Goal: Information Seeking & Learning: Learn about a topic

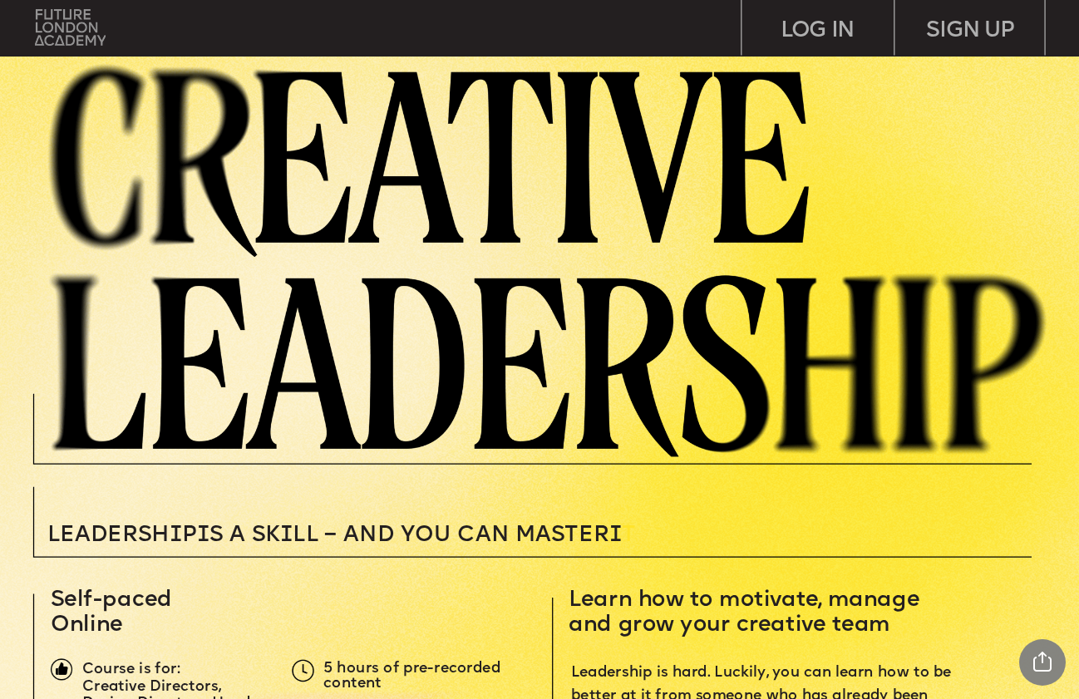
click at [85, 38] on img at bounding box center [70, 27] width 71 height 36
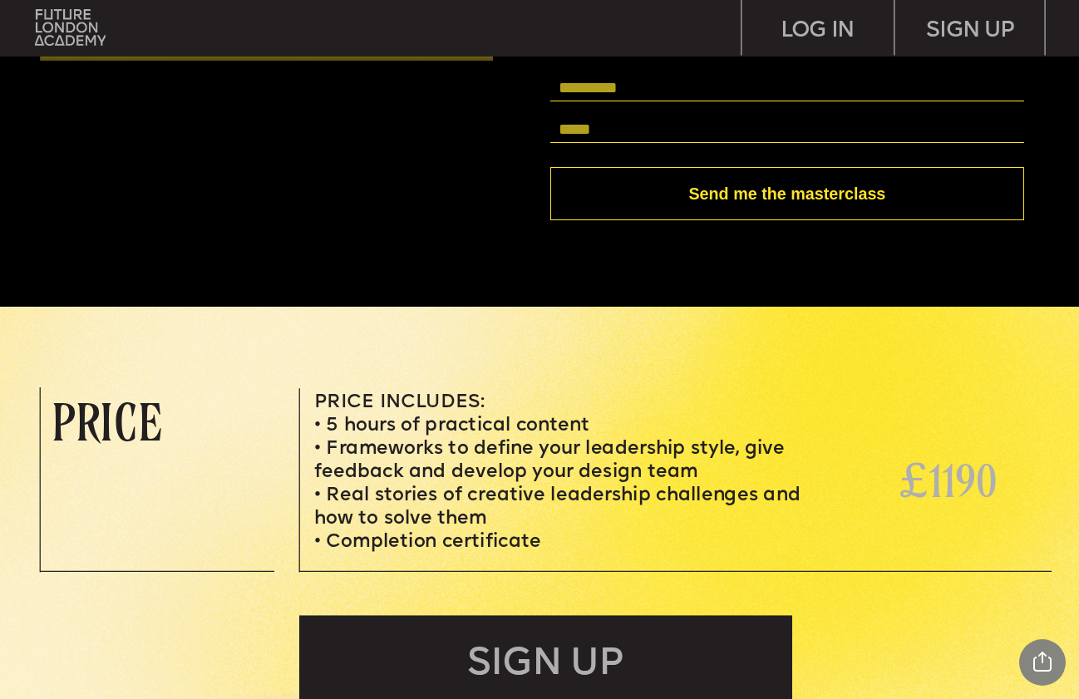
scroll to position [4426, 0]
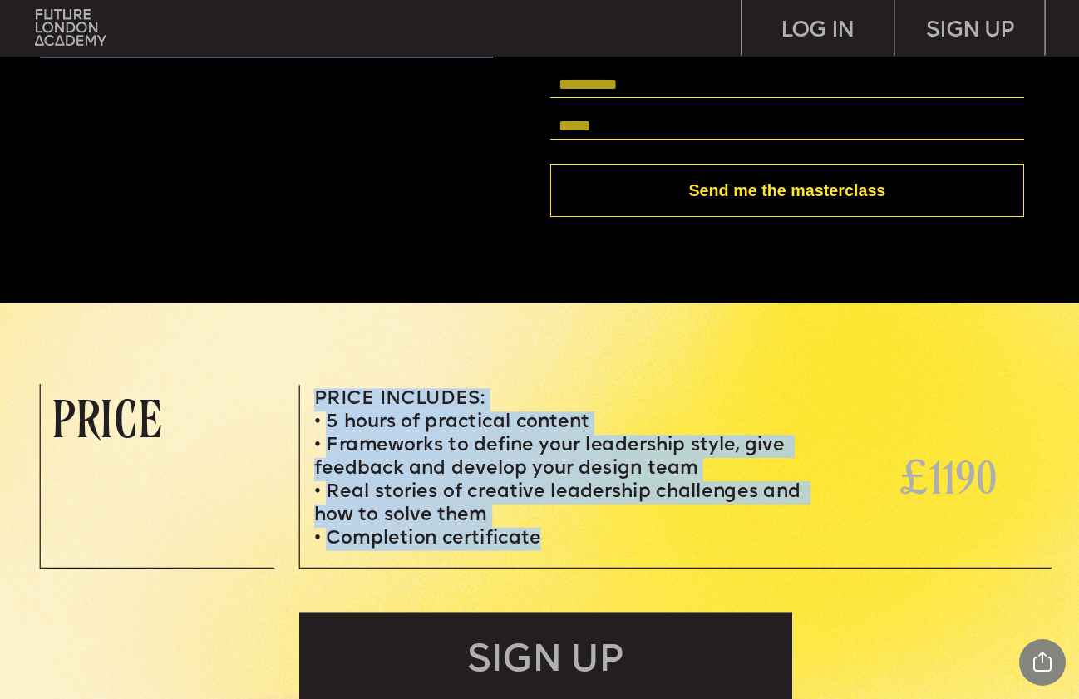
drag, startPoint x: 314, startPoint y: 400, endPoint x: 609, endPoint y: 539, distance: 325.5
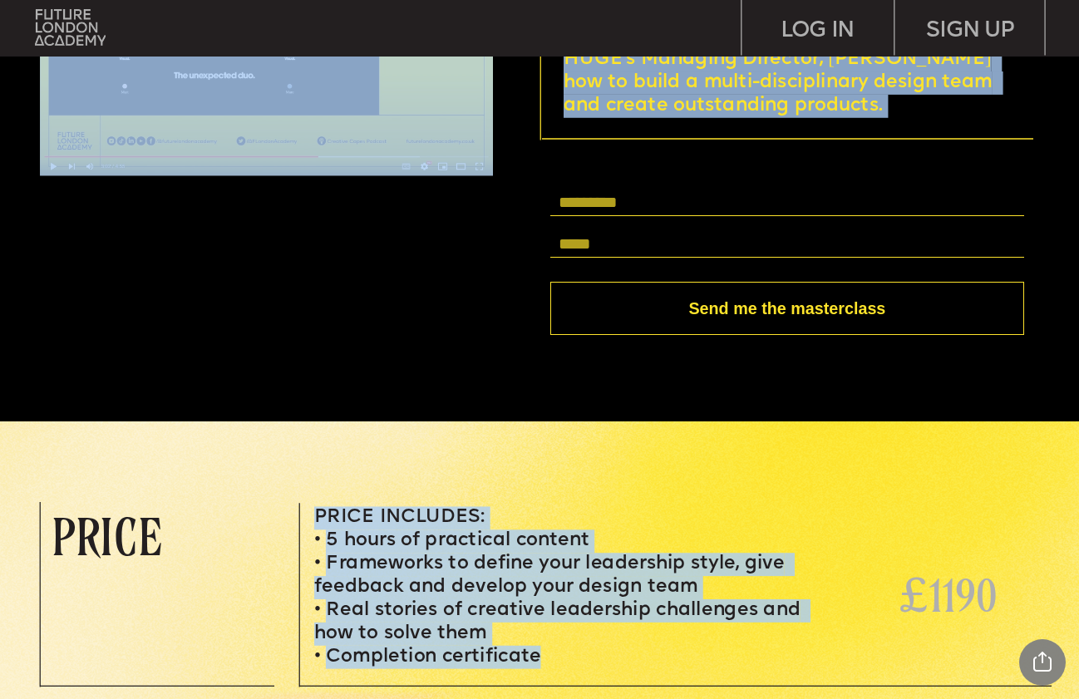
scroll to position [3107, 0]
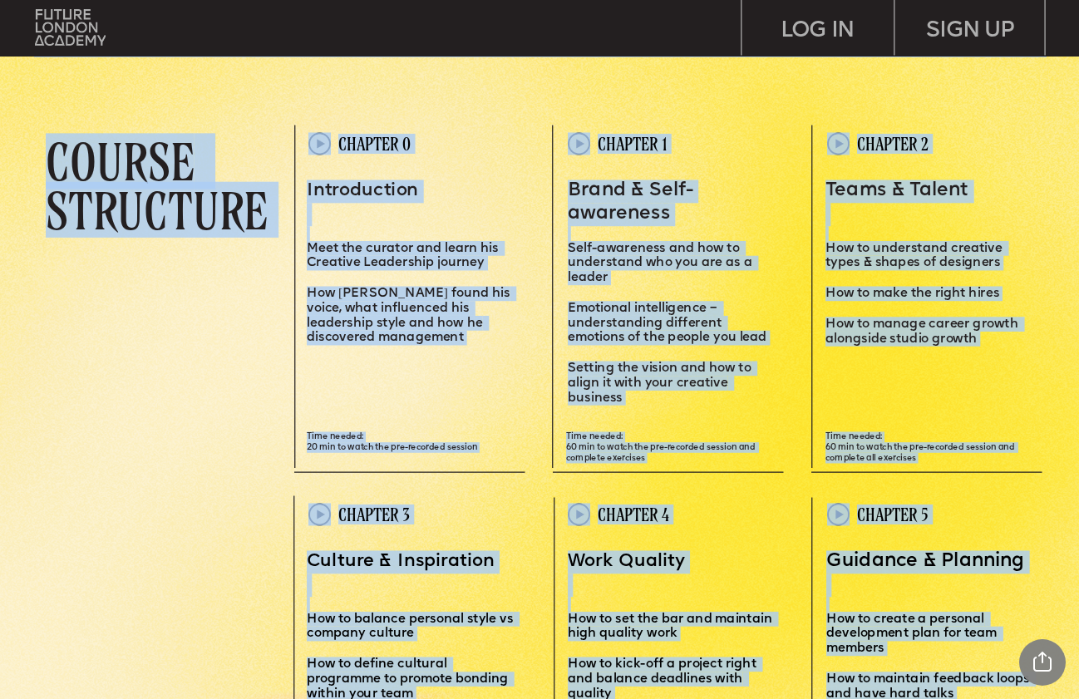
click at [619, 376] on p "S etting the vision and how to align it with your creative business" at bounding box center [670, 376] width 205 height 60
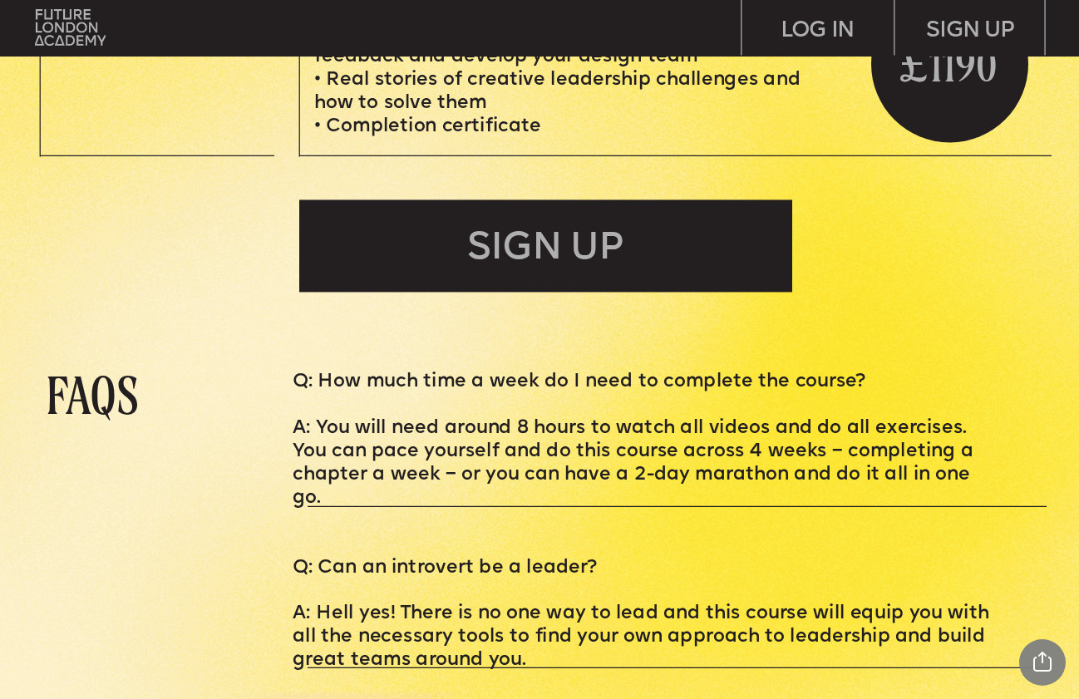
scroll to position [4843, 0]
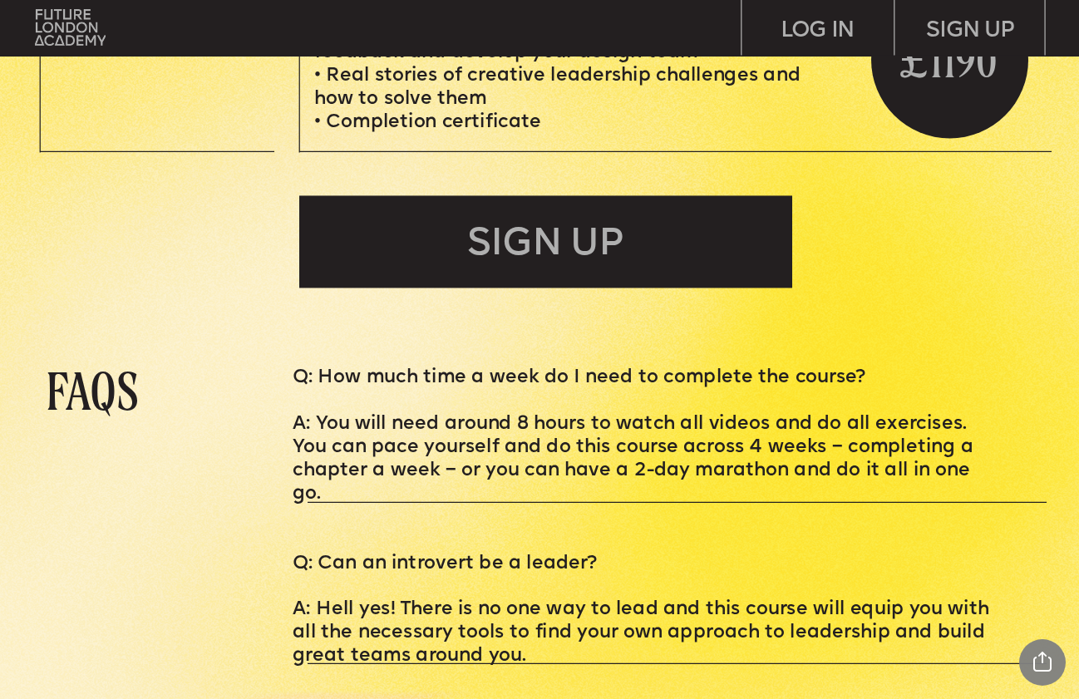
click at [643, 466] on p "A: You will need around 8 hours to watch all videos and do all exercises. You c…" at bounding box center [647, 459] width 708 height 93
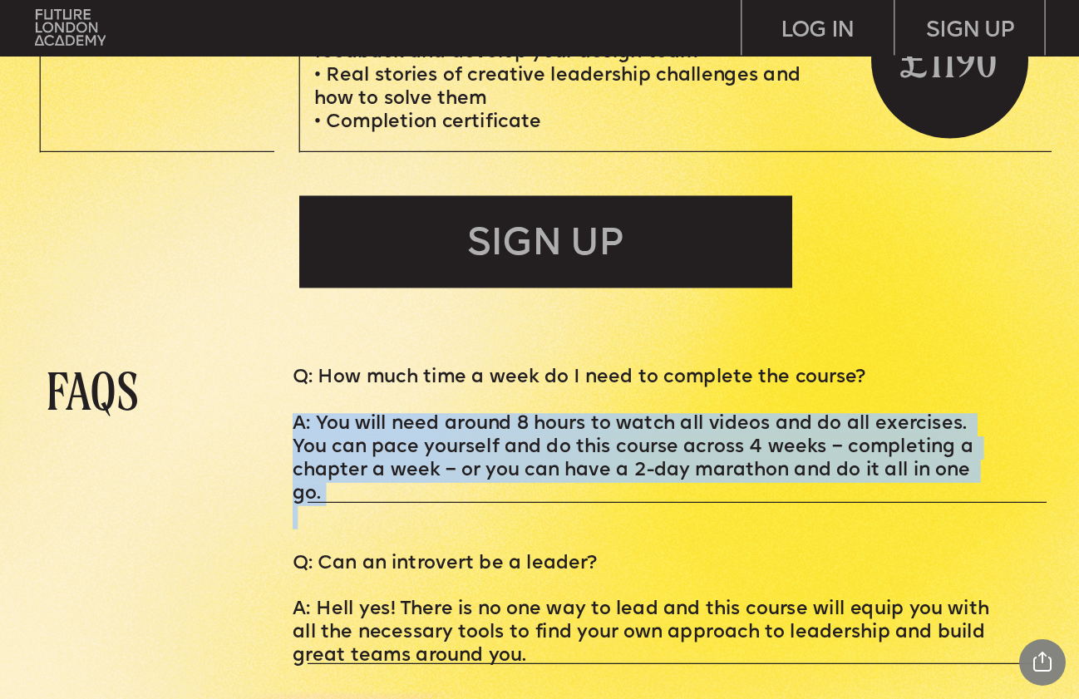
click at [643, 466] on p "A: You will need around 8 hours to watch all videos and do all exercises. You c…" at bounding box center [647, 459] width 708 height 93
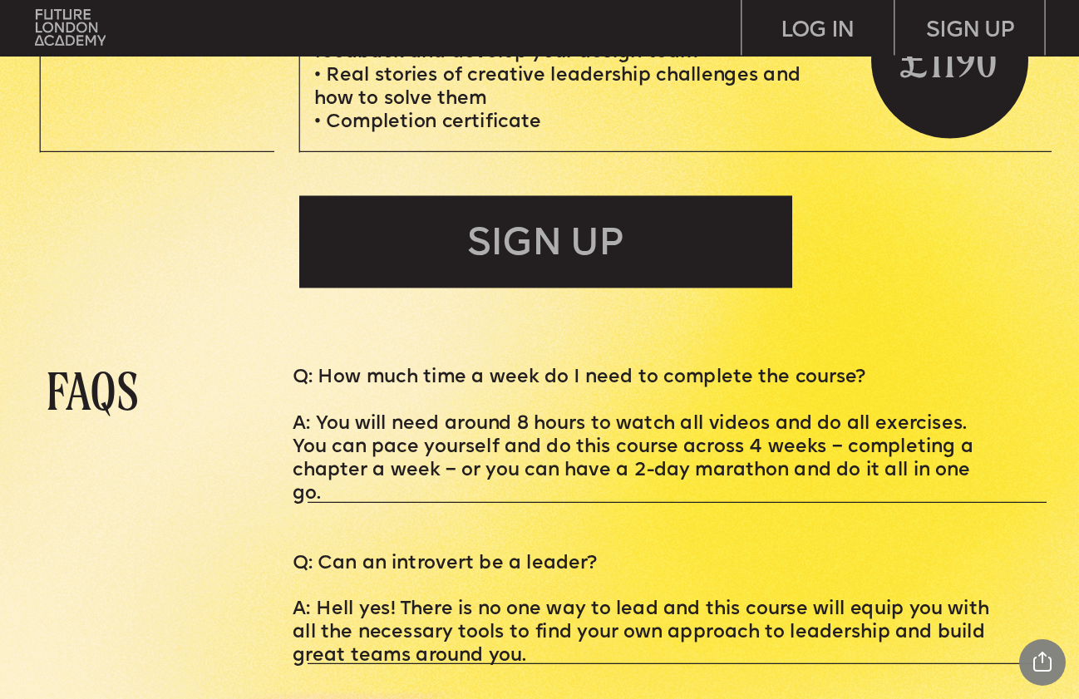
click at [644, 576] on p at bounding box center [647, 587] width 708 height 23
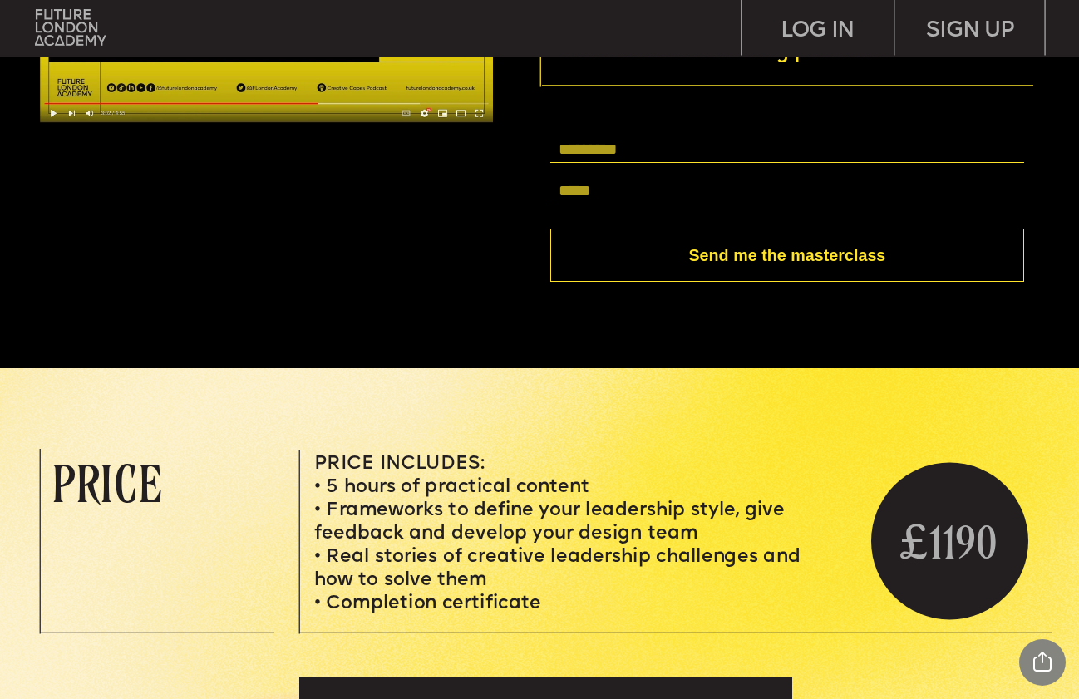
scroll to position [4567, 0]
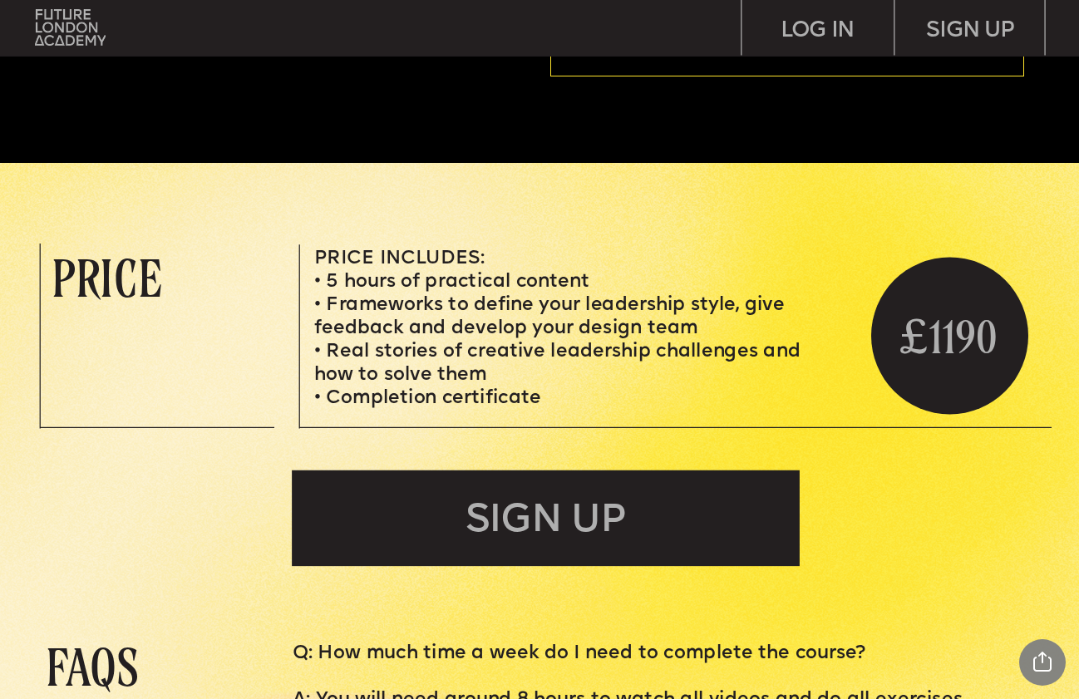
click at [547, 516] on div "SIGN UP" at bounding box center [546, 518] width 508 height 96
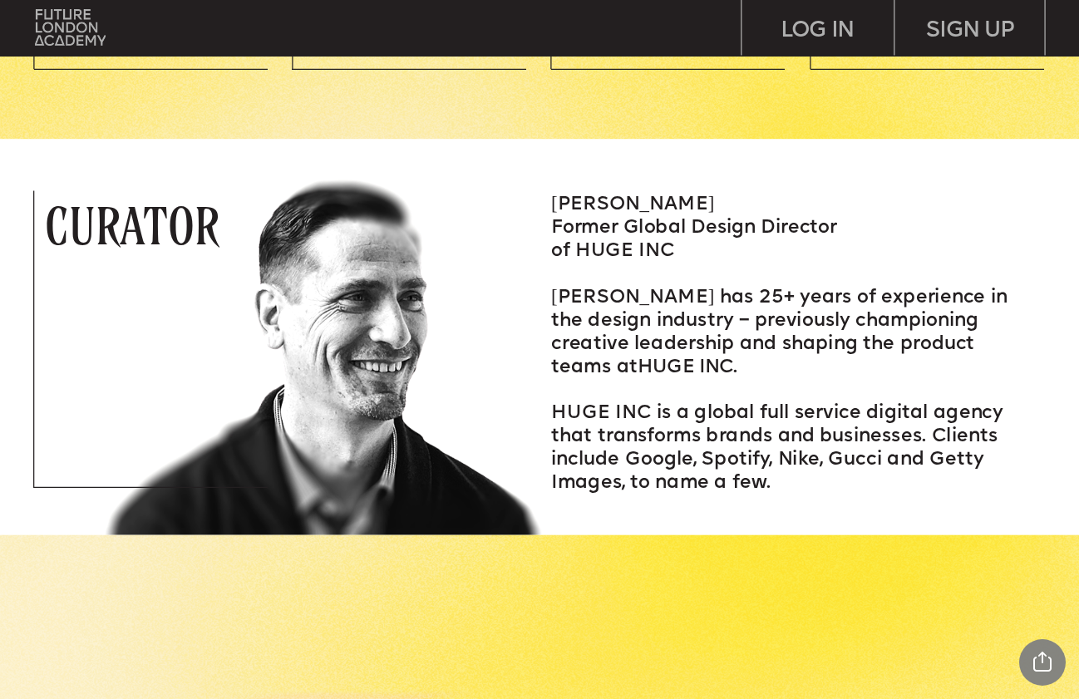
scroll to position [1917, 0]
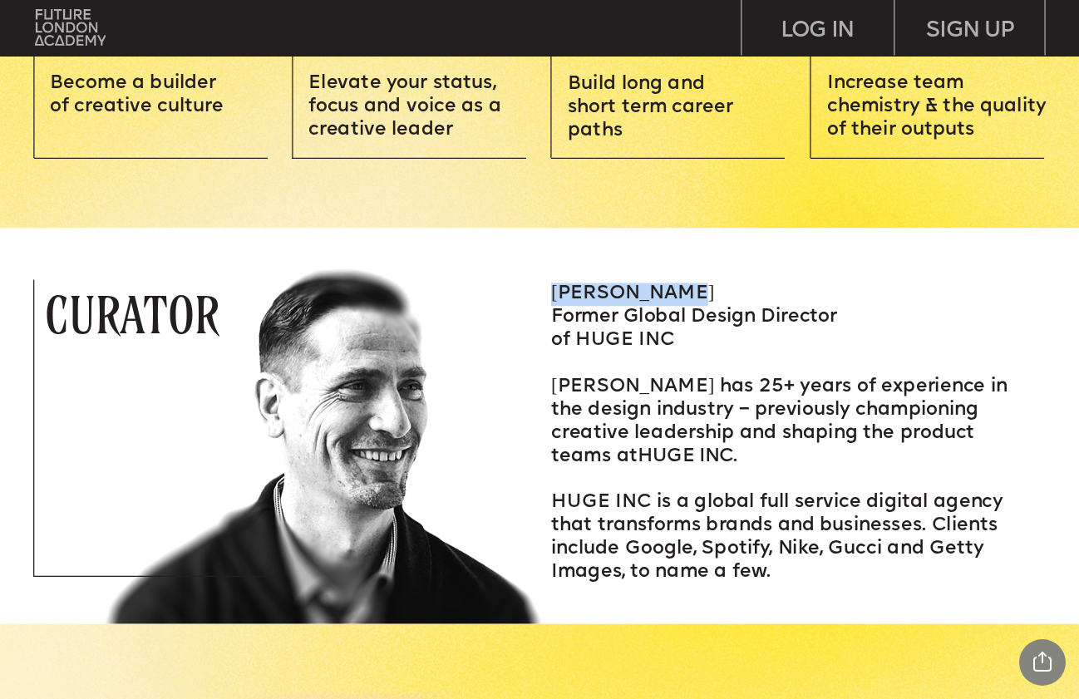
drag, startPoint x: 554, startPoint y: 287, endPoint x: 713, endPoint y: 284, distance: 159.7
click at [713, 284] on p "MATT HEXEMER" at bounding box center [794, 295] width 486 height 23
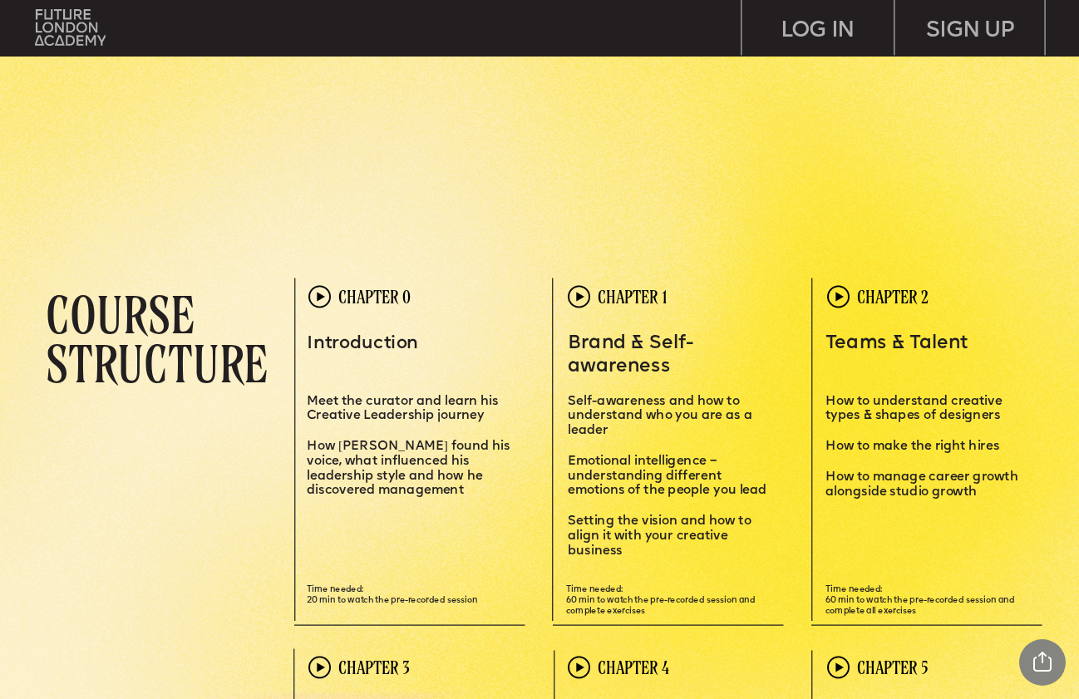
scroll to position [3088, 0]
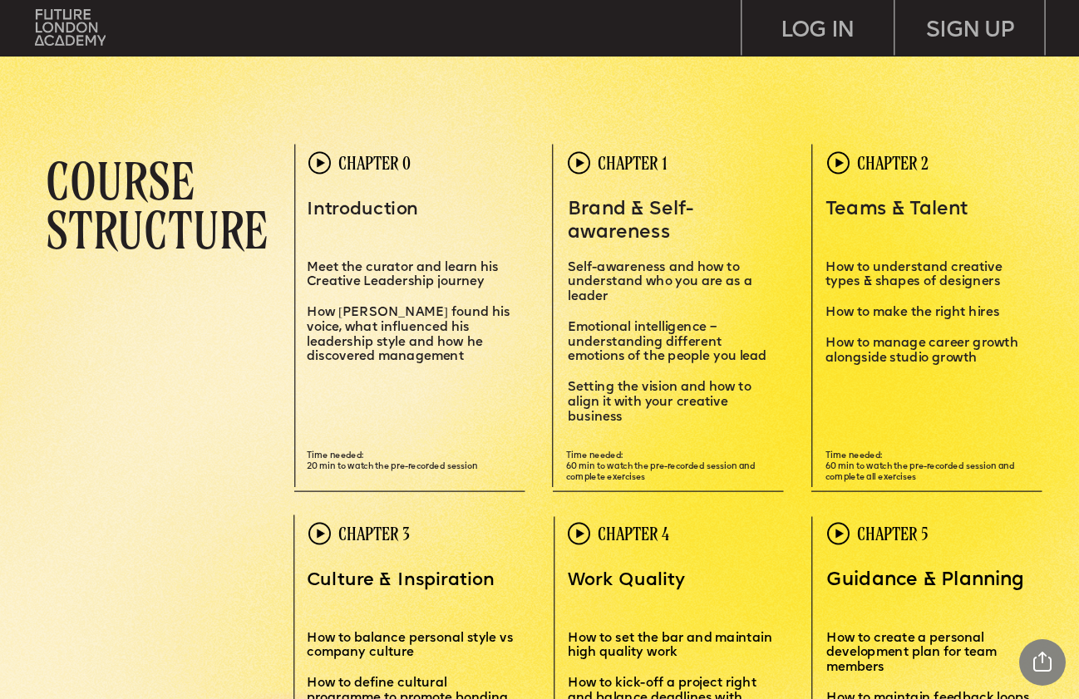
click at [413, 358] on p "How Matt found his voice, what influenced his leadership style and how he disco…" at bounding box center [411, 335] width 208 height 59
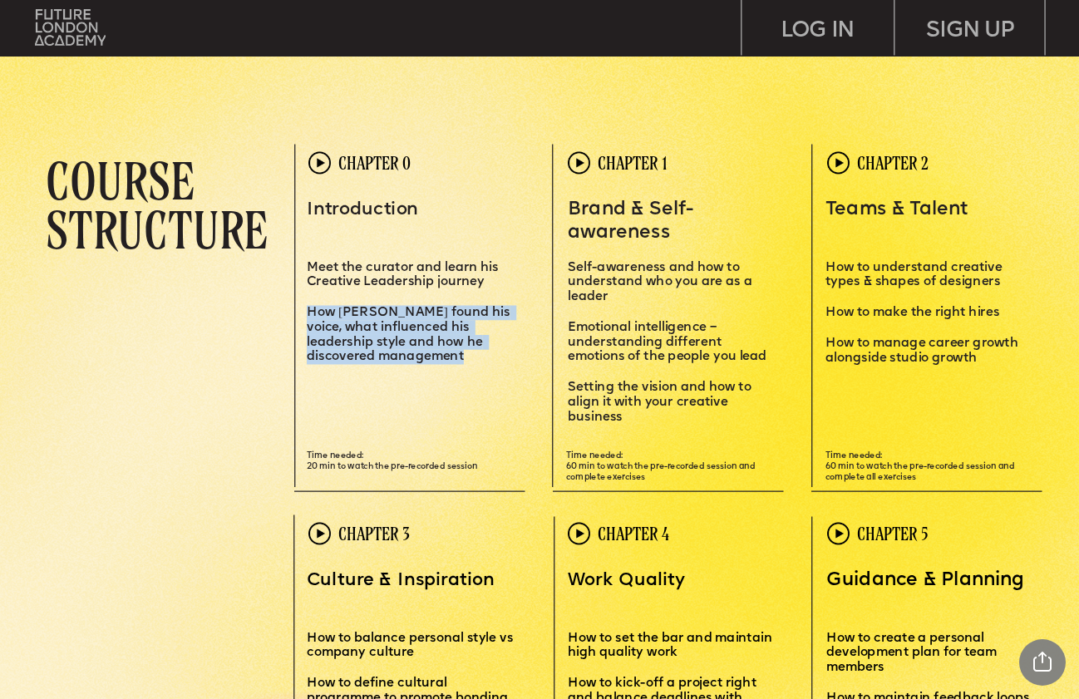
click at [413, 358] on p "How Matt found his voice, what influenced his leadership style and how he disco…" at bounding box center [411, 335] width 208 height 59
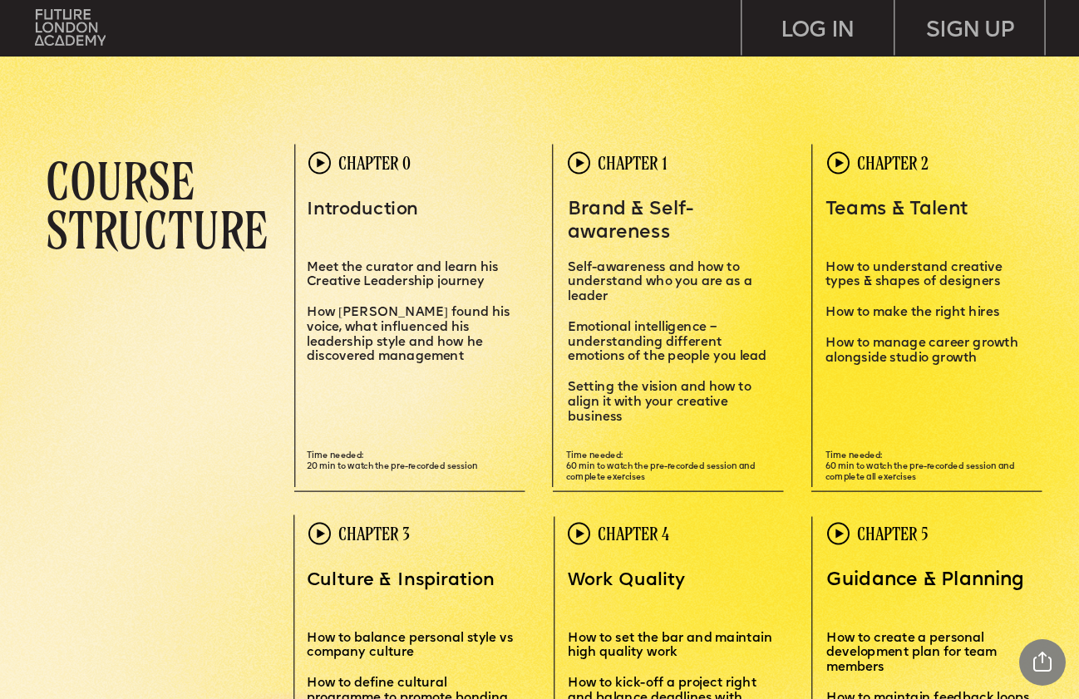
click at [688, 363] on span "Emotional intelligence – understanding different emotions of the people you lead" at bounding box center [668, 343] width 200 height 42
click at [678, 412] on p "S etting the vision and how to align it with your creative business" at bounding box center [670, 395] width 205 height 60
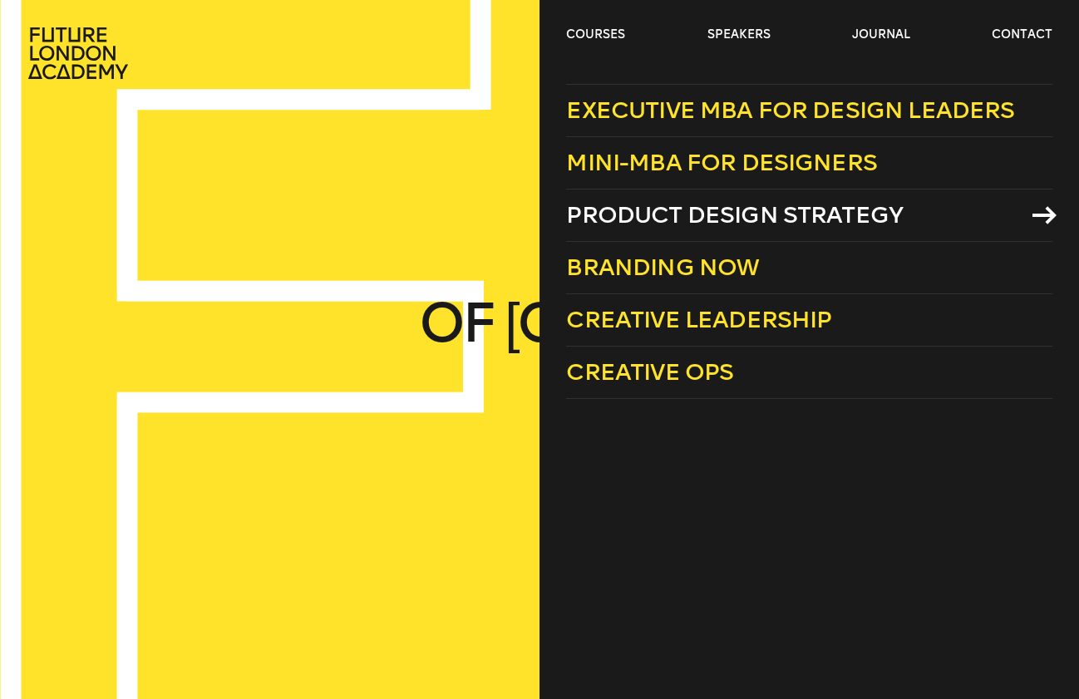
click at [629, 210] on span "Product Design Strategy" at bounding box center [734, 214] width 337 height 27
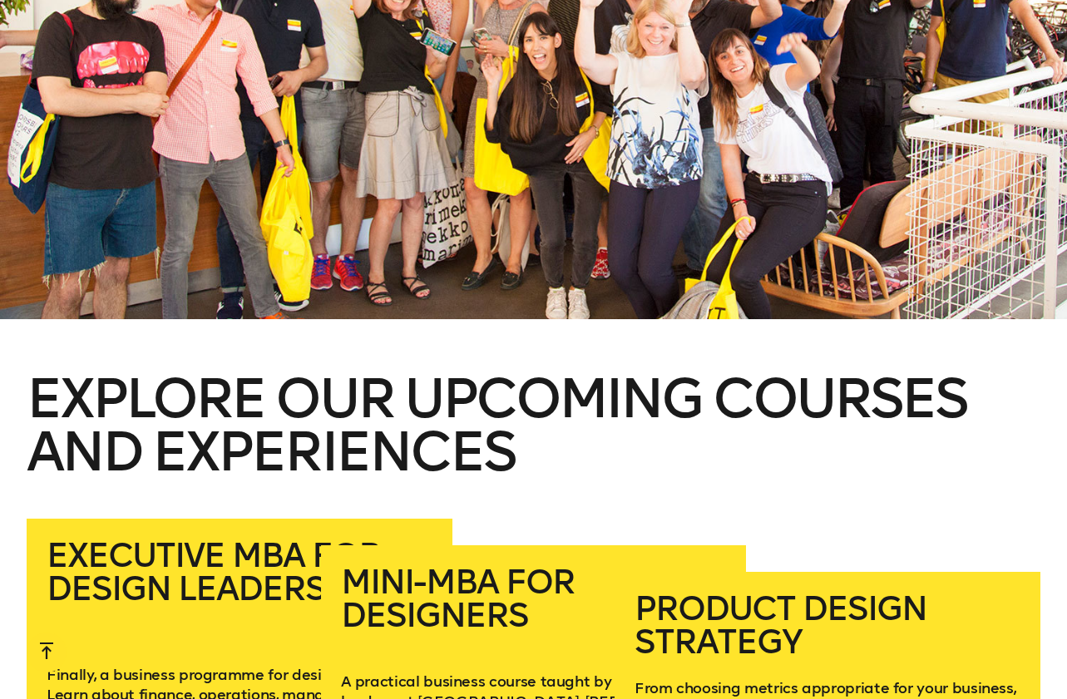
scroll to position [1942, 0]
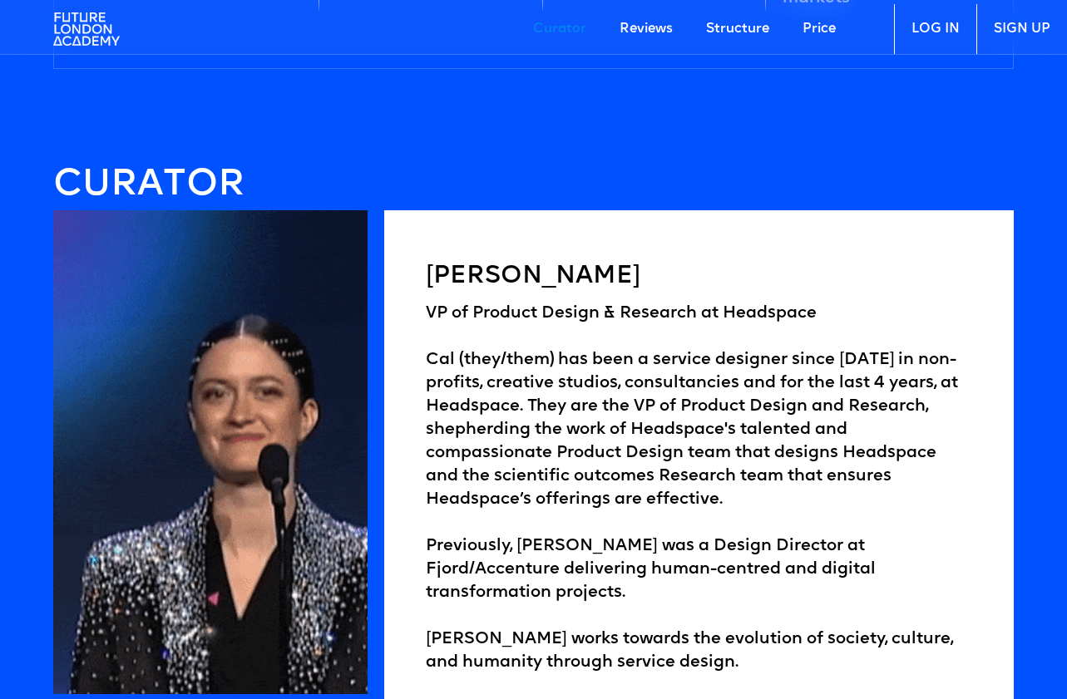
scroll to position [2508, 0]
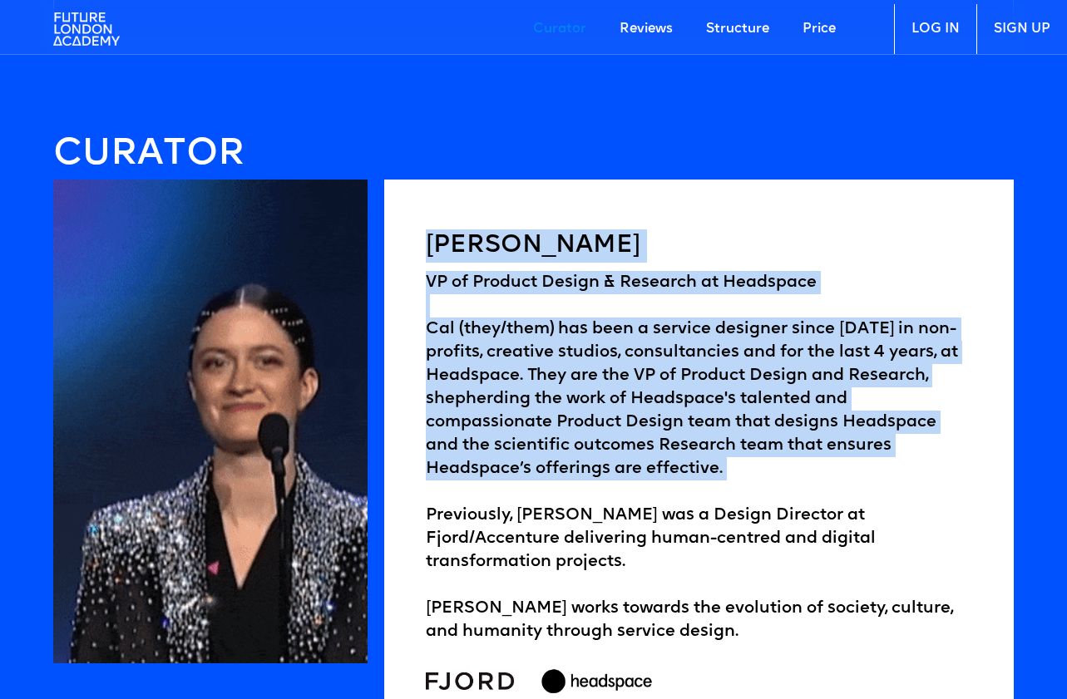
drag, startPoint x: 412, startPoint y: 245, endPoint x: 834, endPoint y: 504, distance: 494.6
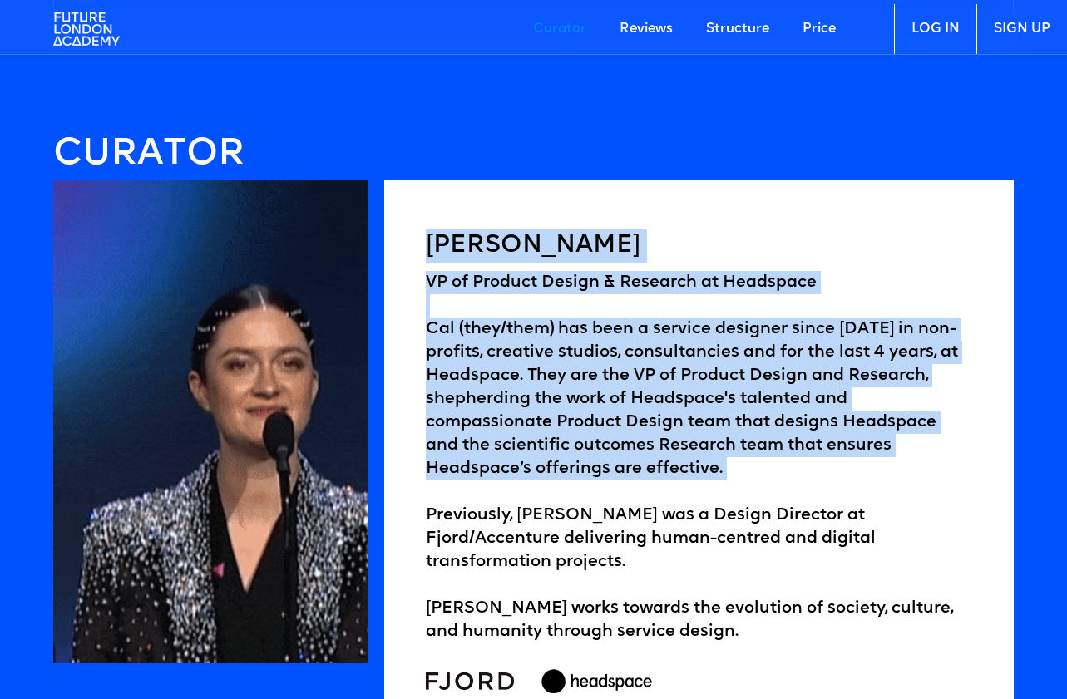
click at [834, 504] on div "Cal Thompson VP of Product Design & Research at Headspace Cal (they/them) has b…" at bounding box center [698, 458] width 629 height 556
click at [834, 504] on div "VP of Product Design & Research at Headspace Cal (they/them) has been a service…" at bounding box center [698, 457] width 545 height 373
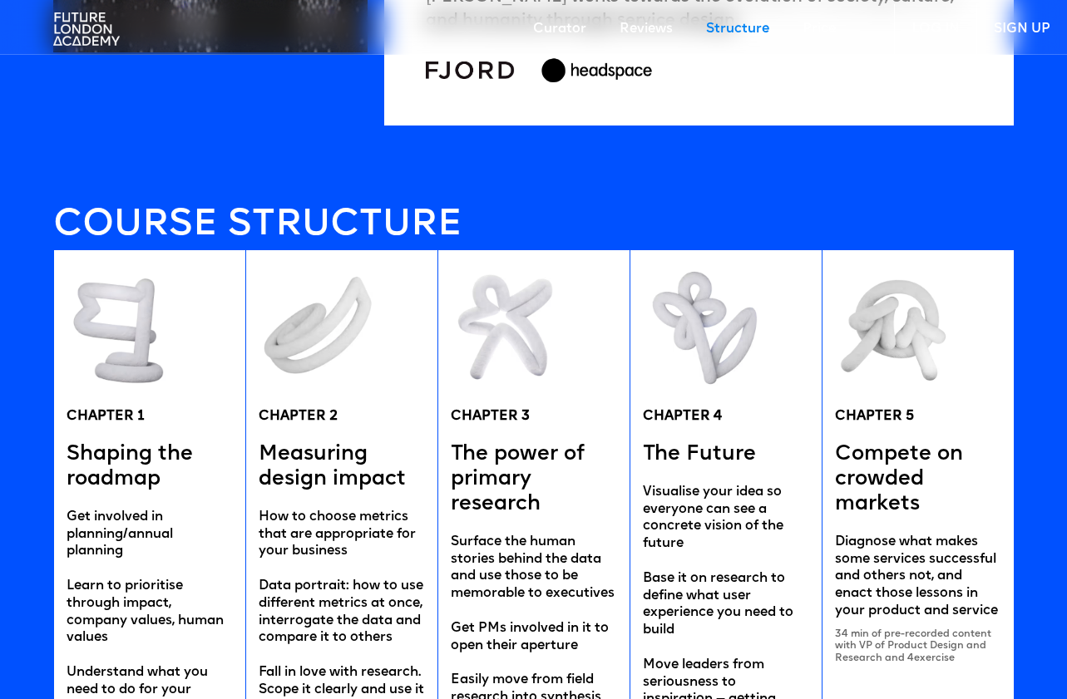
scroll to position [3248, 0]
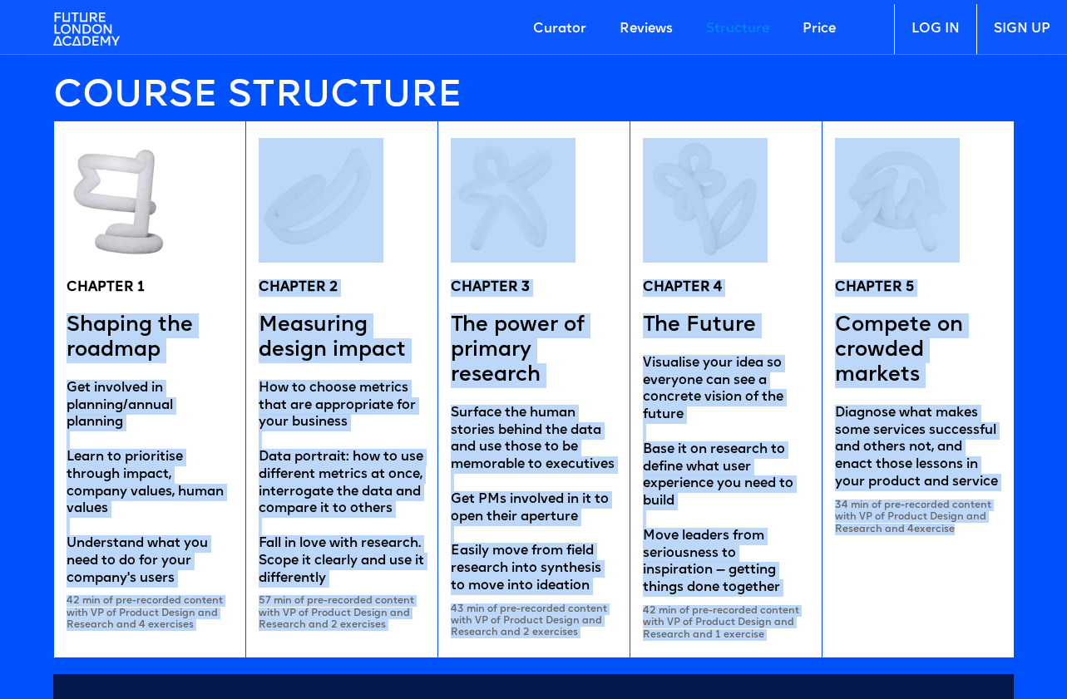
drag, startPoint x: 50, startPoint y: 288, endPoint x: 1107, endPoint y: 571, distance: 1094.2
click at [534, 607] on div "43 min of pre-recorded content with VP of Product Design and Research and 2 exe…" at bounding box center [534, 622] width 166 height 36
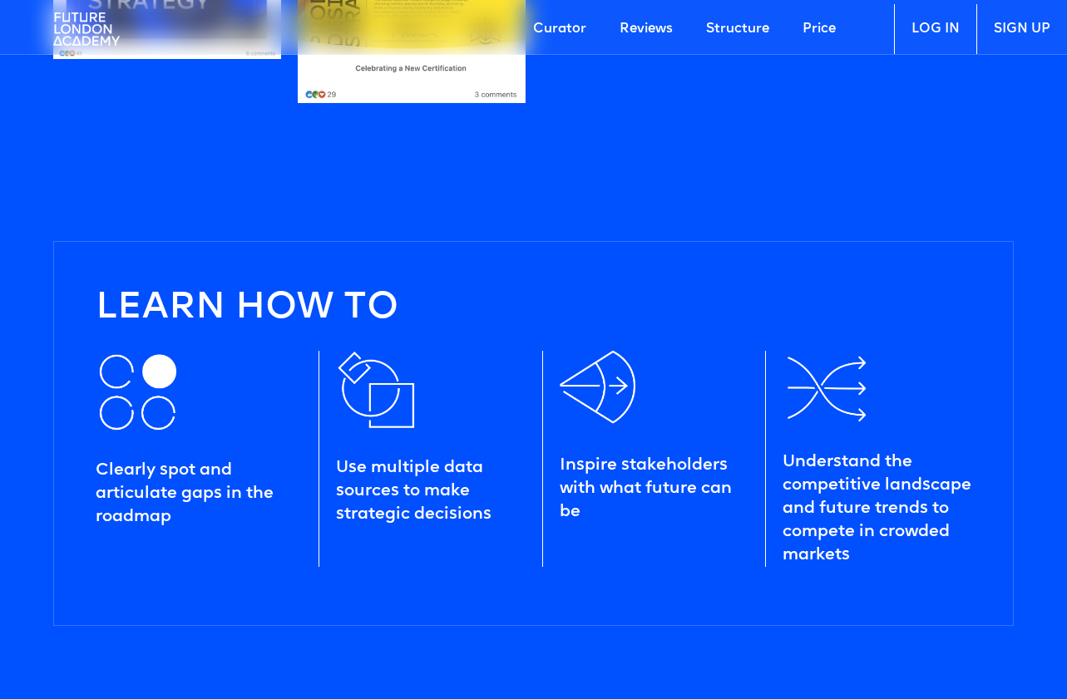
click at [806, 32] on link "Price" at bounding box center [819, 29] width 67 height 50
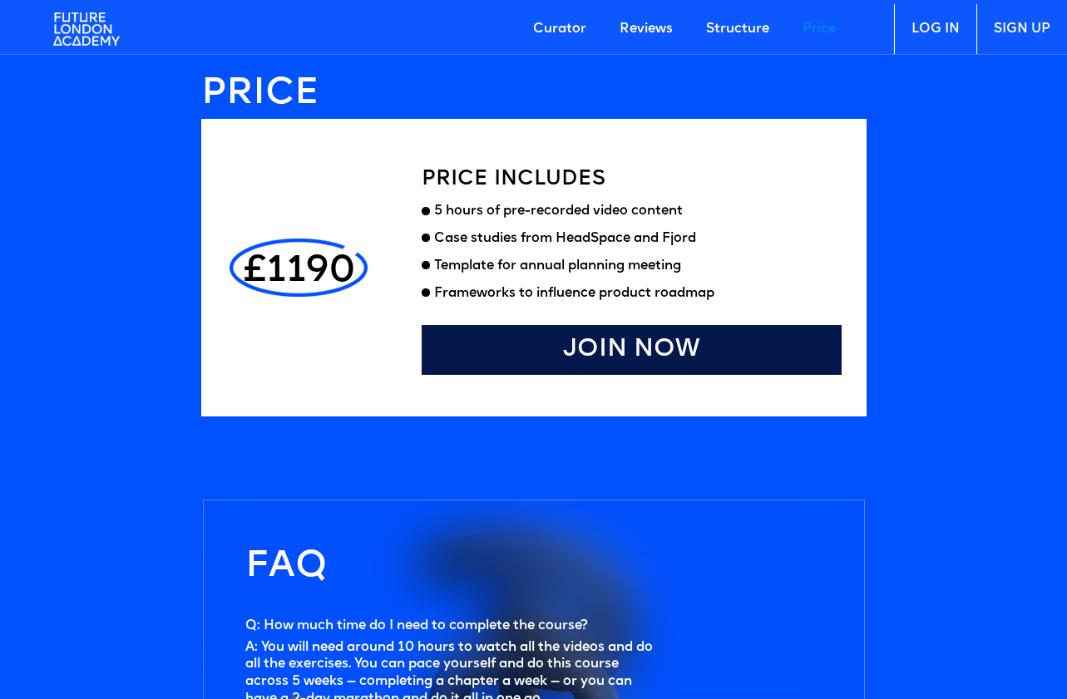
scroll to position [4598, 0]
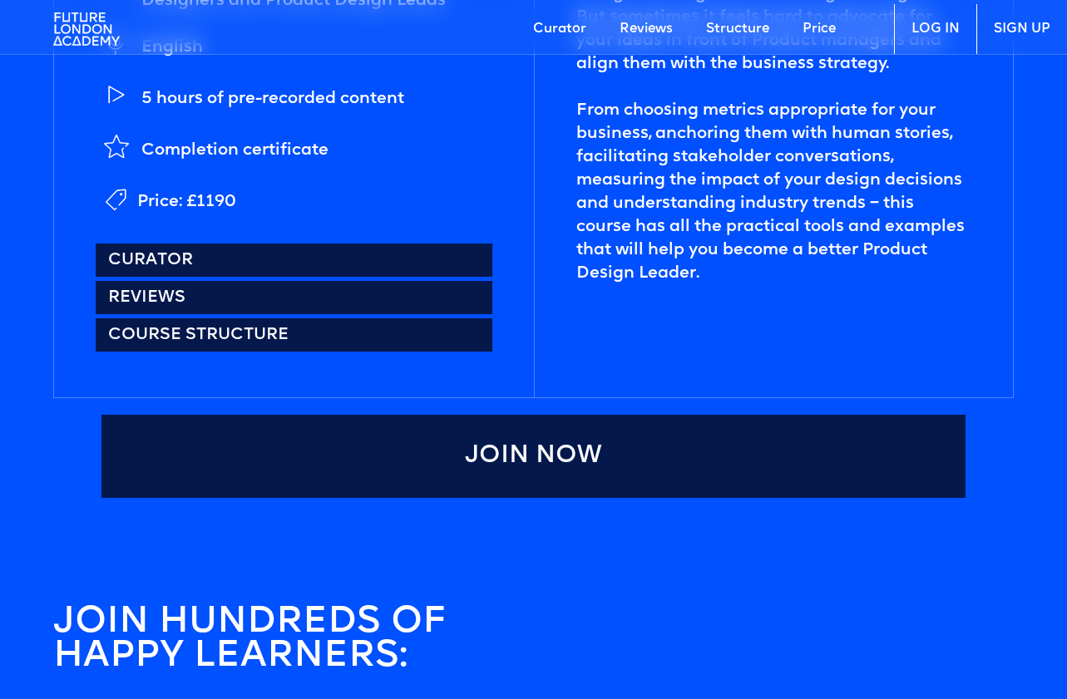
scroll to position [1439, 0]
